Goal: Task Accomplishment & Management: Use online tool/utility

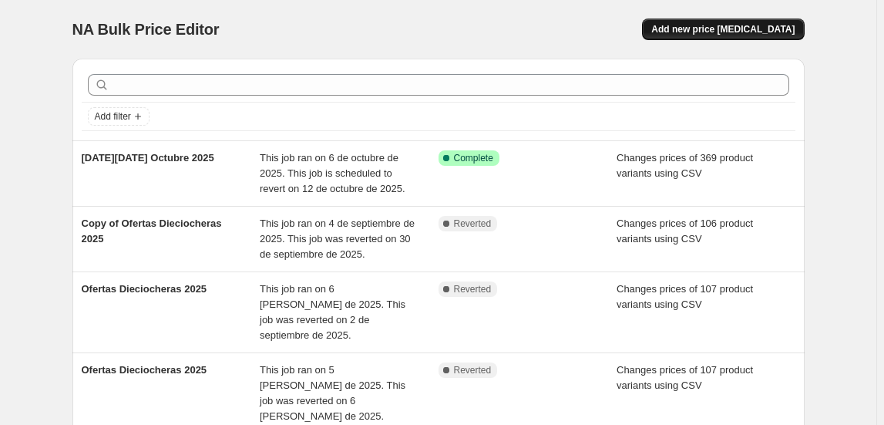
click at [731, 27] on span "Add new price [MEDICAL_DATA]" at bounding box center [723, 29] width 143 height 12
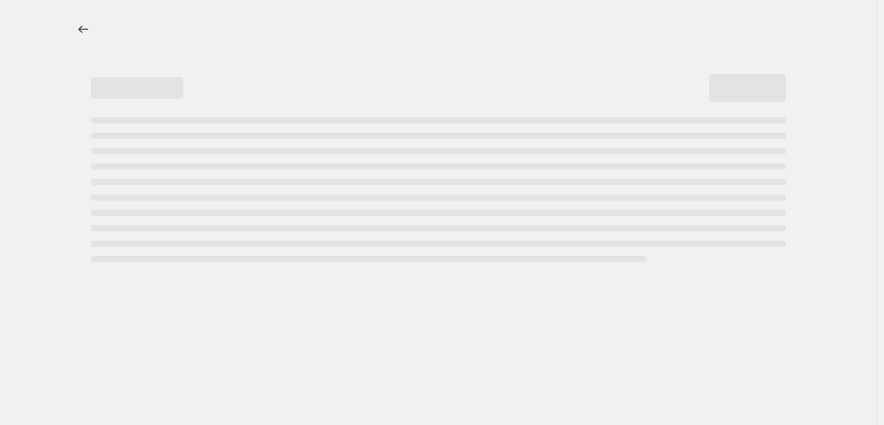
select select "percentage"
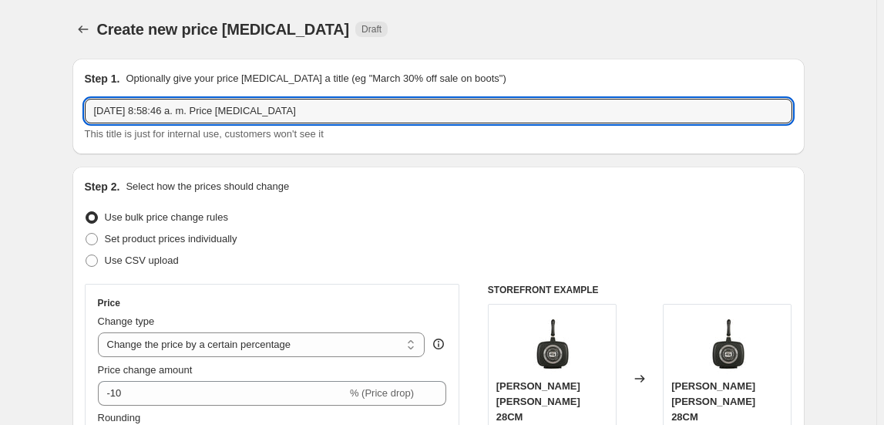
drag, startPoint x: 297, startPoint y: 111, endPoint x: -161, endPoint y: 105, distance: 458.1
click at [0, 105] on html "Home Settings Plans Skip to content Create new price change job. This page is r…" at bounding box center [442, 212] width 884 height 425
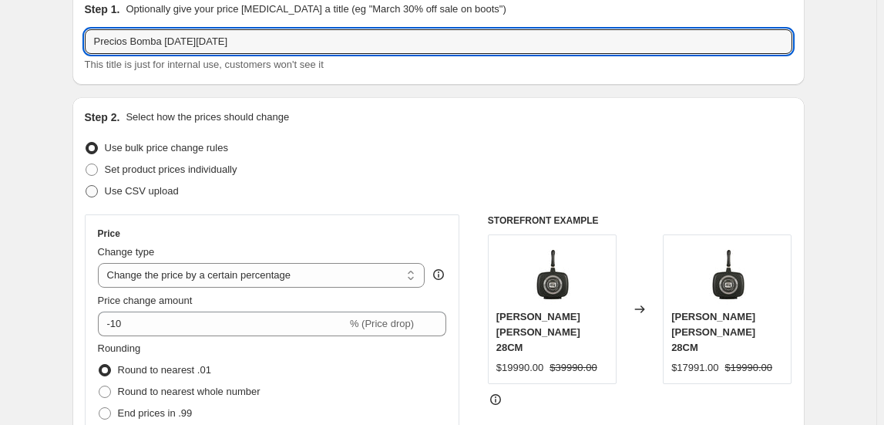
type input "Precios Bomba Cyber Monday"
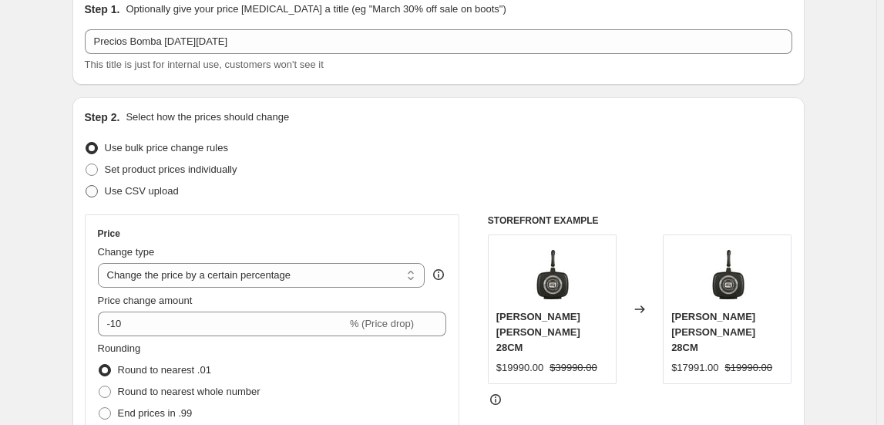
click at [124, 190] on span "Use CSV upload" at bounding box center [142, 191] width 74 height 12
click at [86, 186] on input "Use CSV upload" at bounding box center [86, 185] width 1 height 1
radio input "true"
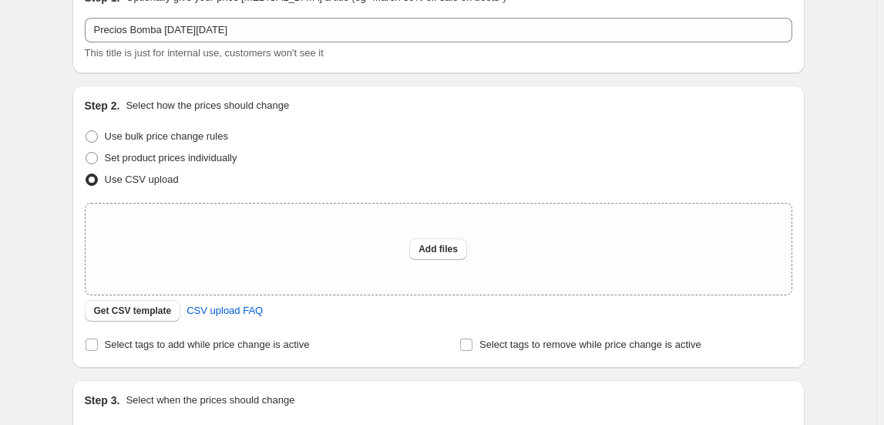
scroll to position [262, 0]
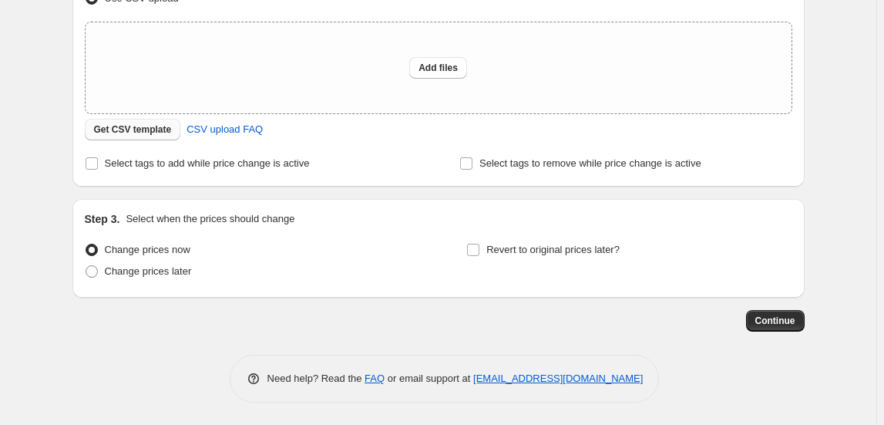
click at [113, 134] on span "Get CSV template" at bounding box center [133, 129] width 78 height 12
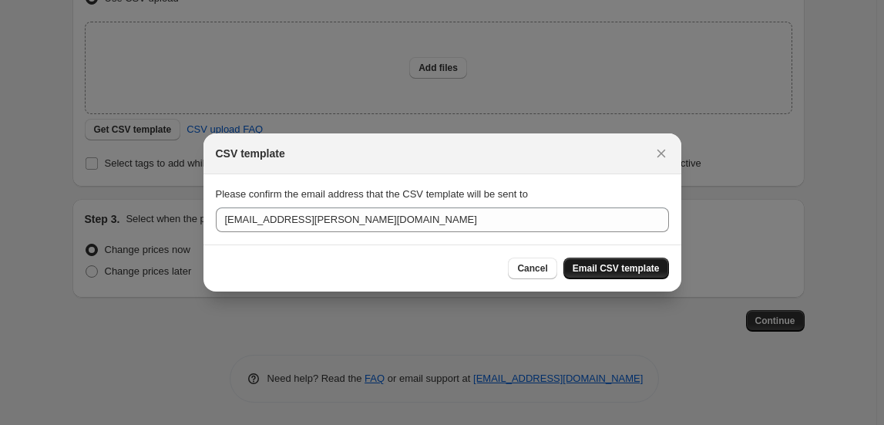
click at [639, 278] on button "Email CSV template" at bounding box center [617, 269] width 106 height 22
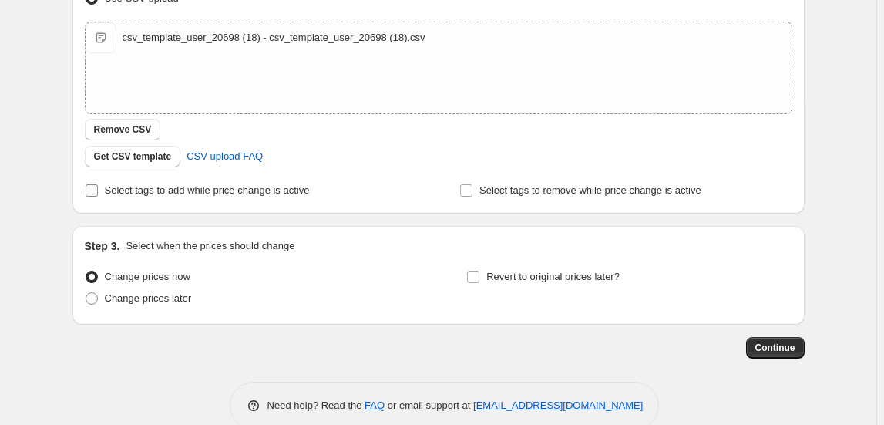
click at [169, 187] on span "Select tags to add while price change is active" at bounding box center [207, 190] width 205 height 12
click at [98, 187] on input "Select tags to add while price change is active" at bounding box center [92, 190] width 12 height 12
checkbox input "true"
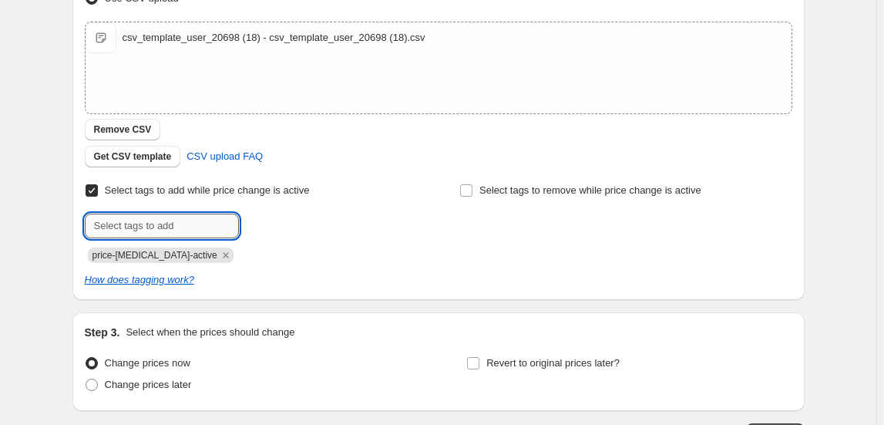
click at [167, 218] on input "text" at bounding box center [162, 226] width 154 height 25
drag, startPoint x: 190, startPoint y: 218, endPoint x: -29, endPoint y: 228, distance: 218.4
drag, startPoint x: 127, startPoint y: 224, endPoint x: 156, endPoint y: 234, distance: 30.0
click at [126, 224] on input "bombacyber" at bounding box center [162, 226] width 154 height 25
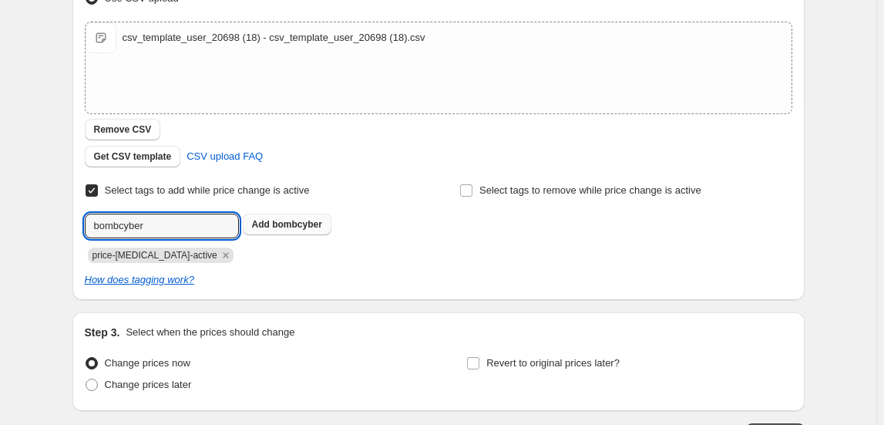
type input "bombcyber"
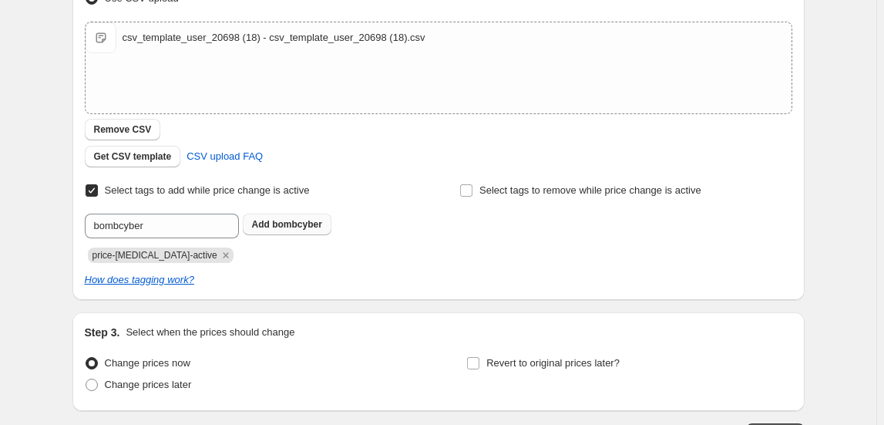
click at [301, 228] on span "bombcyber" at bounding box center [297, 224] width 50 height 11
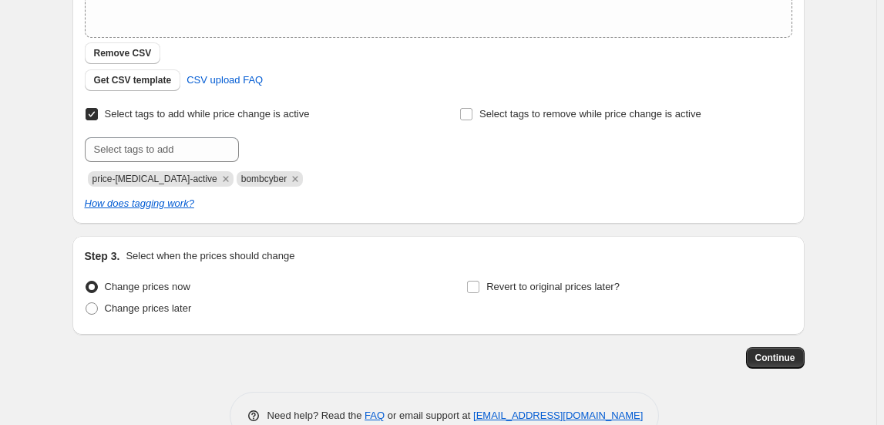
scroll to position [376, 0]
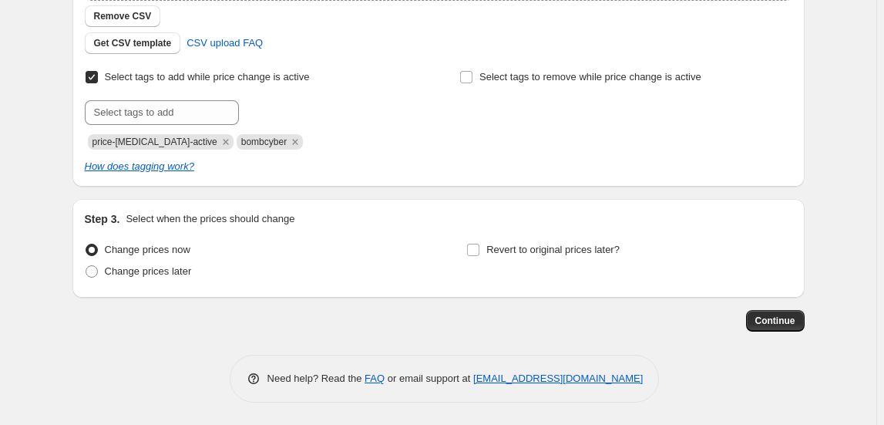
click at [358, 128] on div "Submit price-change-job-active bombcyber" at bounding box center [251, 124] width 332 height 49
click at [773, 323] on span "Continue" at bounding box center [776, 321] width 40 height 12
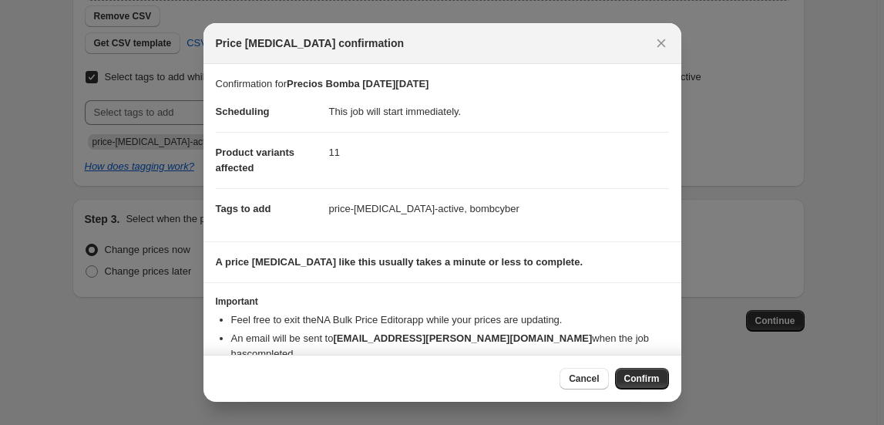
click at [649, 384] on span "Confirm" at bounding box center [642, 378] width 35 height 12
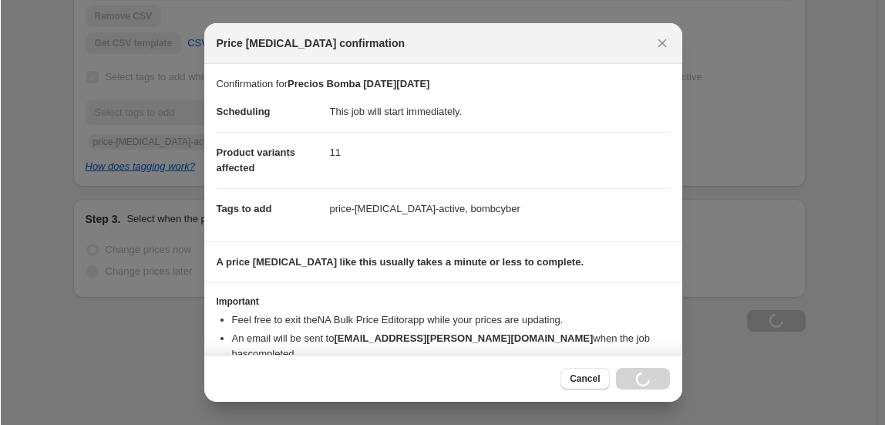
scroll to position [427, 0]
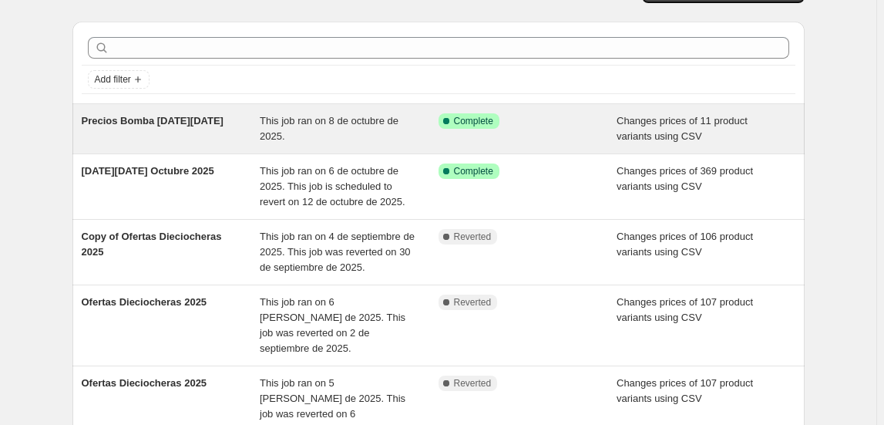
scroll to position [69, 0]
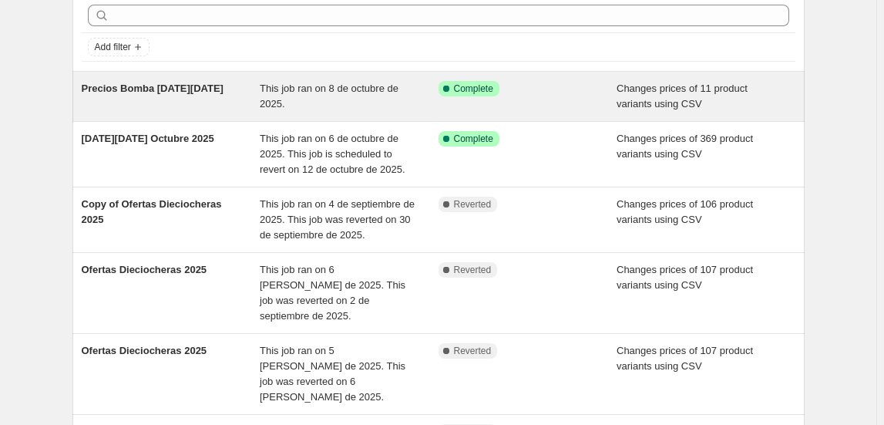
click at [329, 93] on span "This job ran on 8 de octubre de 2025." at bounding box center [329, 96] width 139 height 27
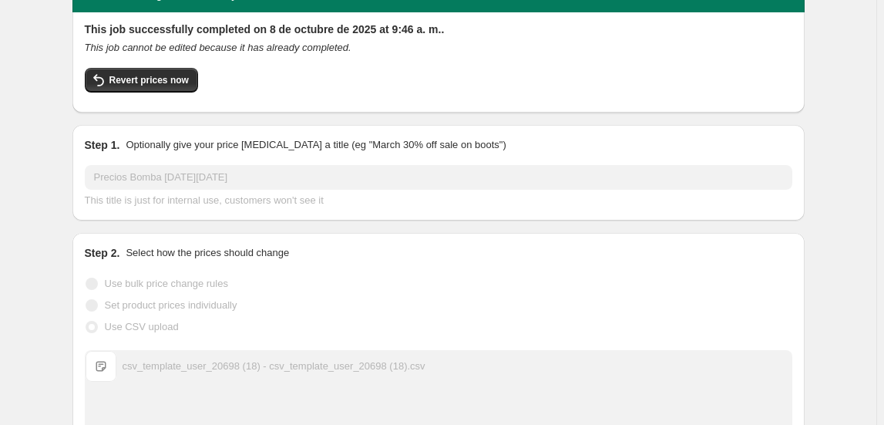
scroll to position [140, 0]
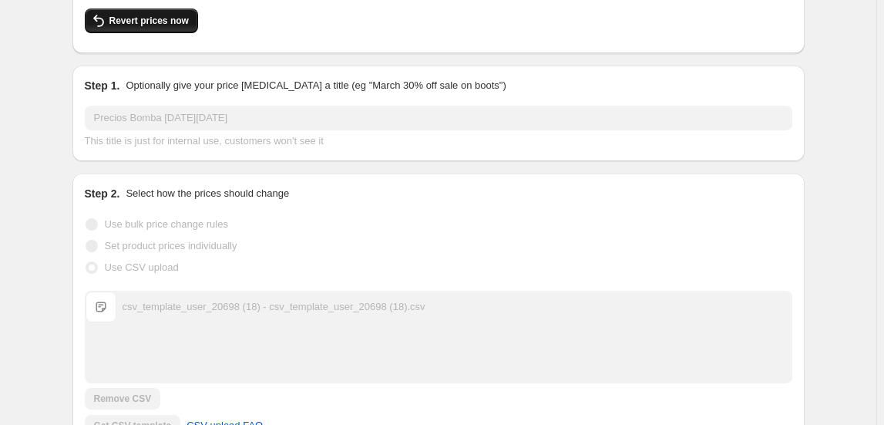
click at [176, 12] on button "Revert prices now" at bounding box center [141, 20] width 113 height 25
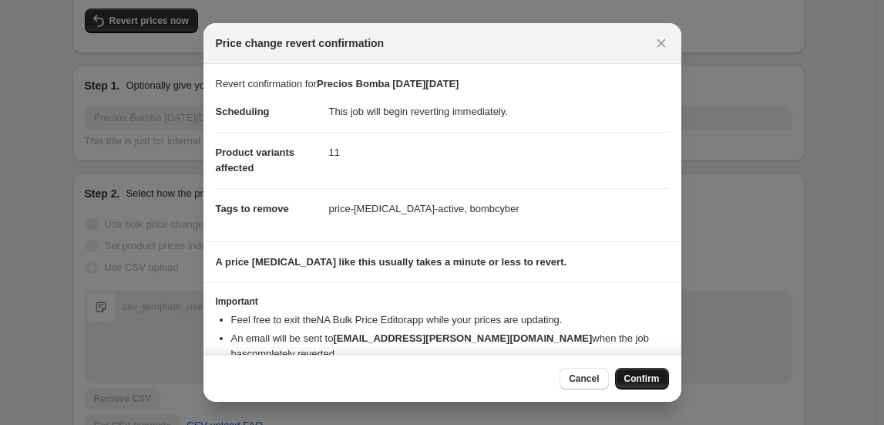
click at [632, 377] on span "Confirm" at bounding box center [642, 378] width 35 height 12
